Goal: Task Accomplishment & Management: Manage account settings

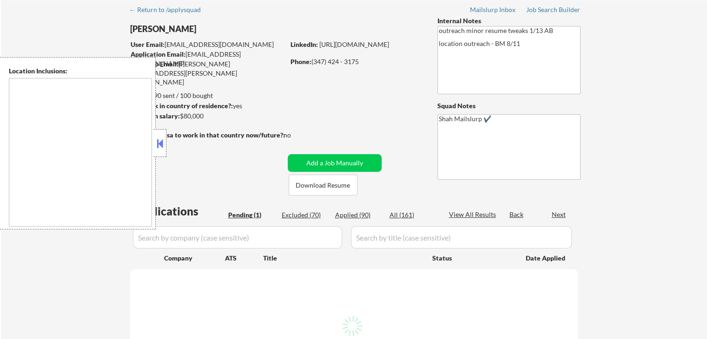
select select ""pending""
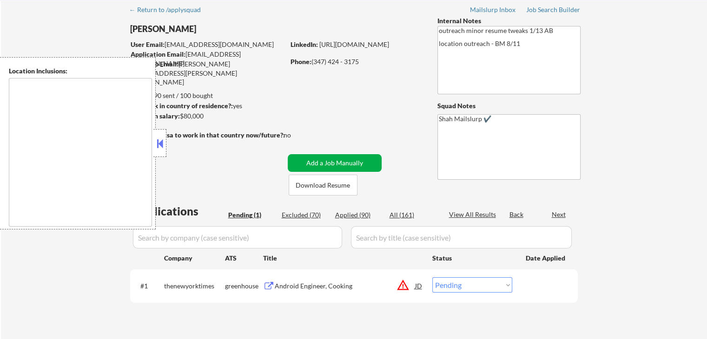
scroll to position [46, 0]
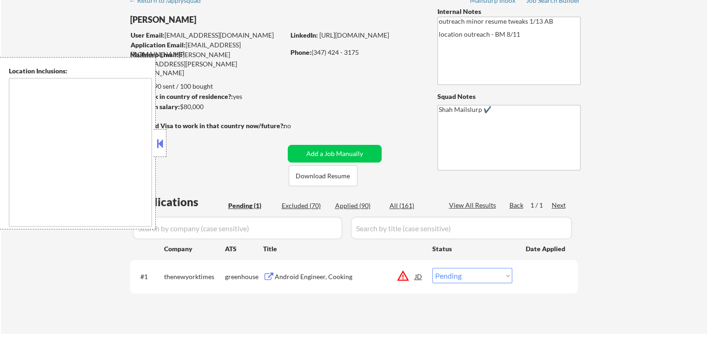
type textarea "[GEOGRAPHIC_DATA], [GEOGRAPHIC_DATA] [GEOGRAPHIC_DATA], [GEOGRAPHIC_DATA] [GEOG…"
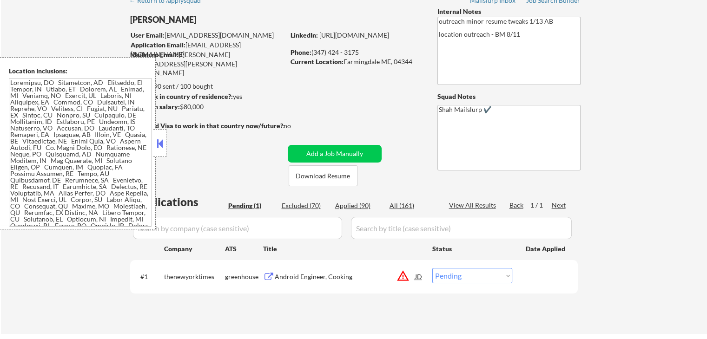
click at [161, 143] on button at bounding box center [160, 144] width 10 height 14
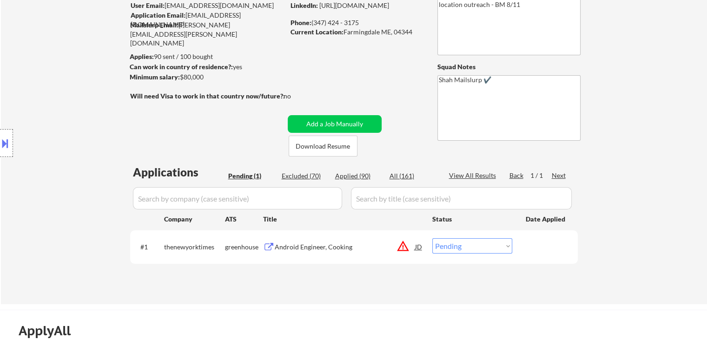
scroll to position [93, 0]
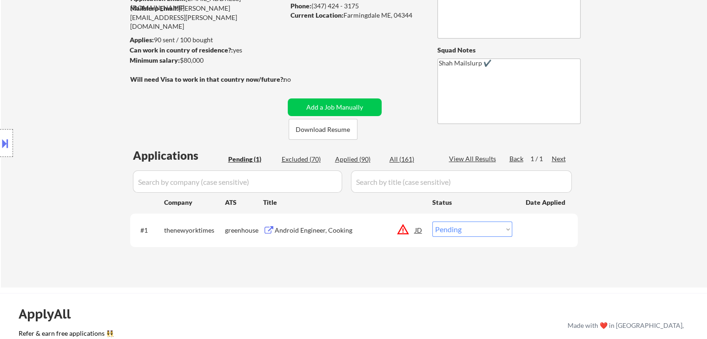
click at [329, 229] on div "Android Engineer, Cooking" at bounding box center [345, 230] width 140 height 9
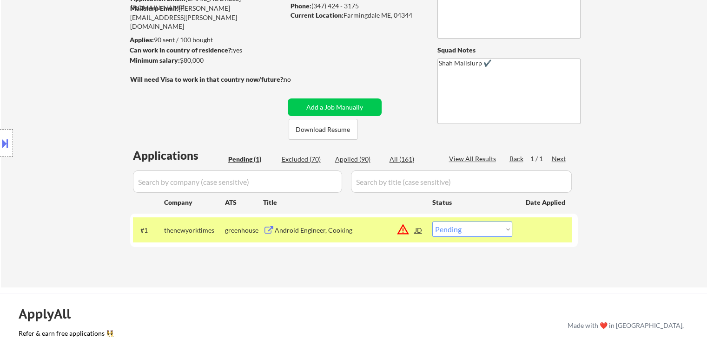
click at [0, 144] on button at bounding box center [5, 143] width 10 height 15
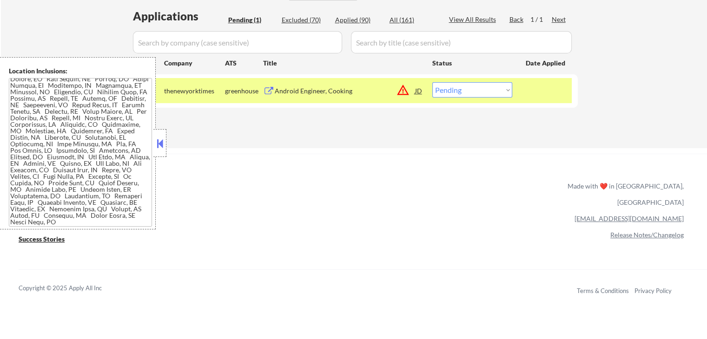
scroll to position [184, 0]
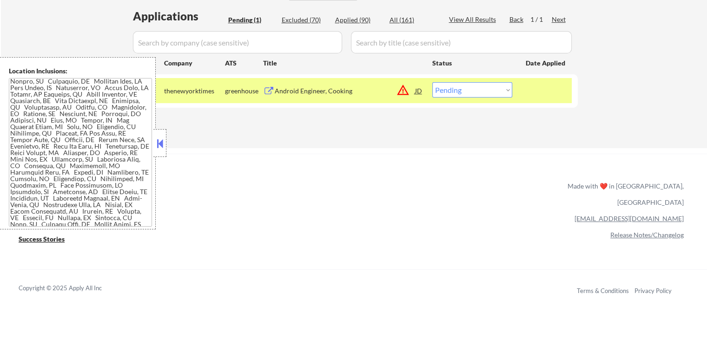
click at [464, 88] on select "Choose an option... Pending Applied Excluded (Questions) Excluded (Expired) Exc…" at bounding box center [472, 89] width 80 height 15
select select ""applied""
click at [432, 82] on select "Choose an option... Pending Applied Excluded (Questions) Excluded (Expired) Exc…" at bounding box center [472, 89] width 80 height 15
click at [161, 143] on button at bounding box center [160, 144] width 10 height 14
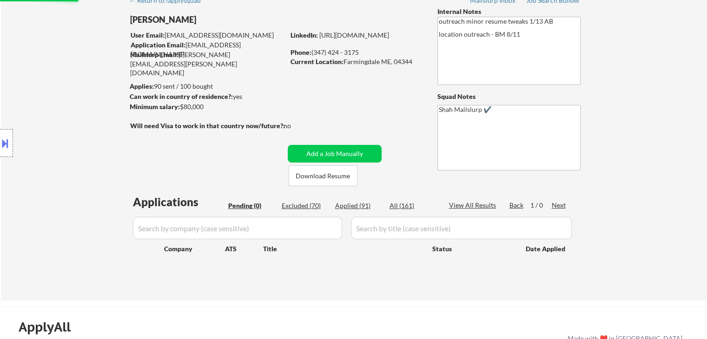
scroll to position [46, 0]
click at [95, 159] on div "Location Inclusions:" at bounding box center [83, 143] width 166 height 172
